Goal: Information Seeking & Learning: Learn about a topic

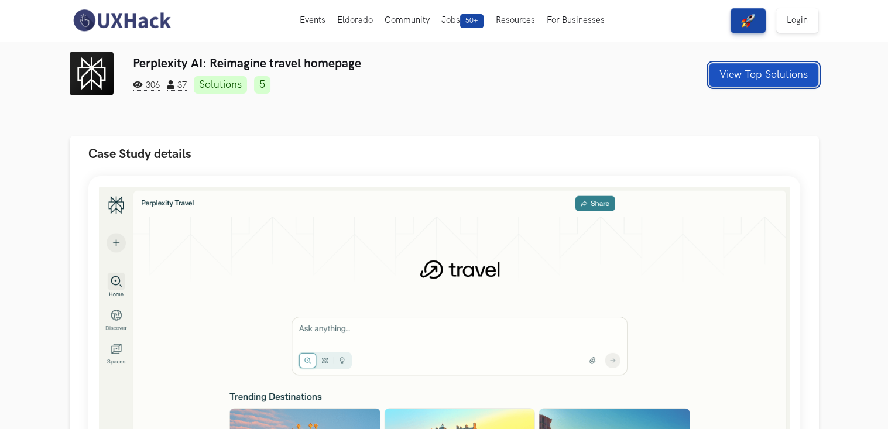
click at [727, 73] on button "View Top Solutions" at bounding box center [763, 74] width 109 height 23
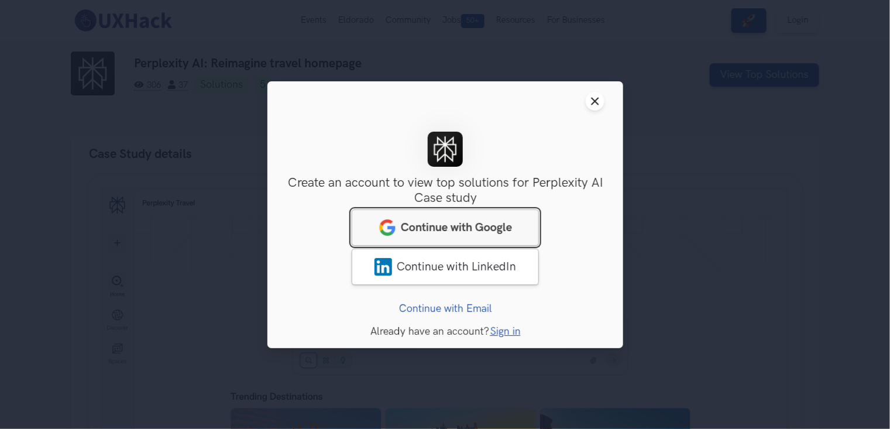
click at [488, 231] on span "Continue with Google" at bounding box center [456, 227] width 111 height 14
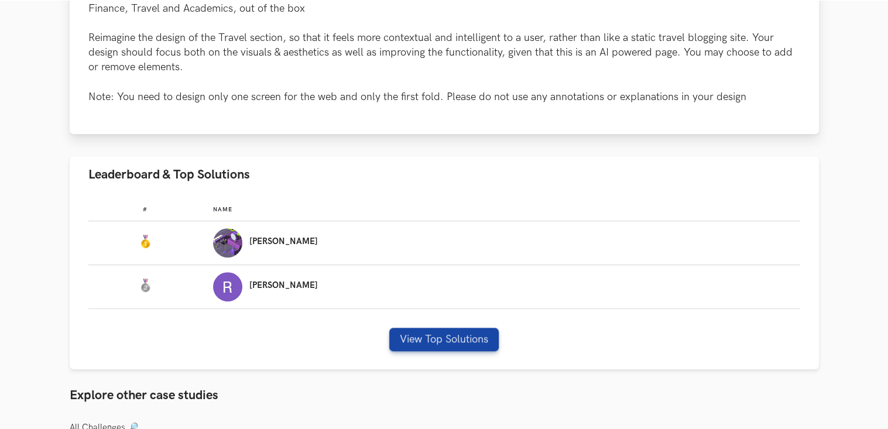
scroll to position [656, 0]
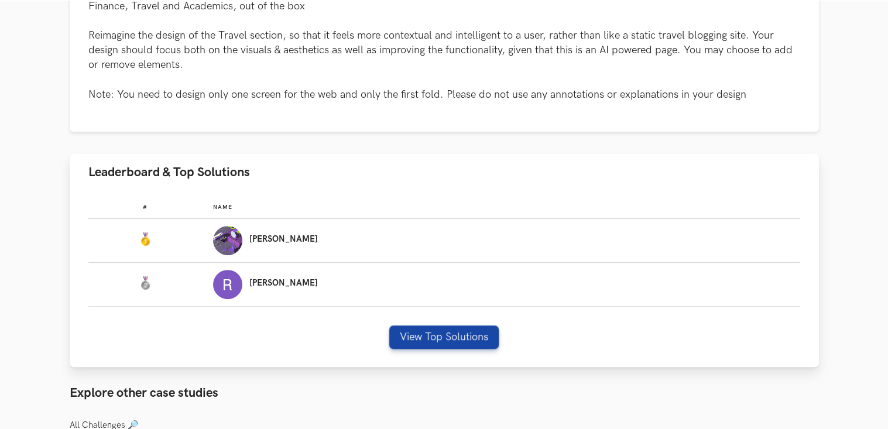
click at [242, 243] on img "Leaderboard" at bounding box center [227, 240] width 29 height 29
drag, startPoint x: 417, startPoint y: 350, endPoint x: 420, endPoint y: 331, distance: 18.4
click at [420, 331] on div "# Name #: Name: [PERSON_NAME] #: Name: [PERSON_NAME] View Top Solutions" at bounding box center [444, 279] width 749 height 177
click at [420, 331] on button "View Top Solutions" at bounding box center [443, 337] width 109 height 23
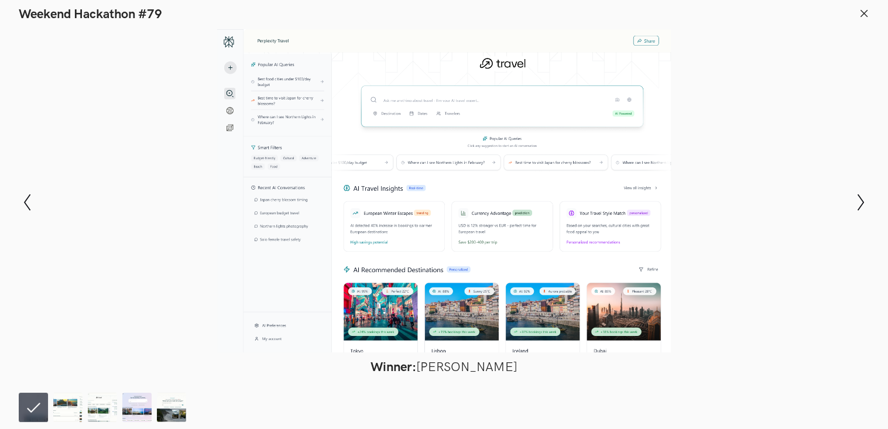
scroll to position [0, 0]
